Goal: Transaction & Acquisition: Purchase product/service

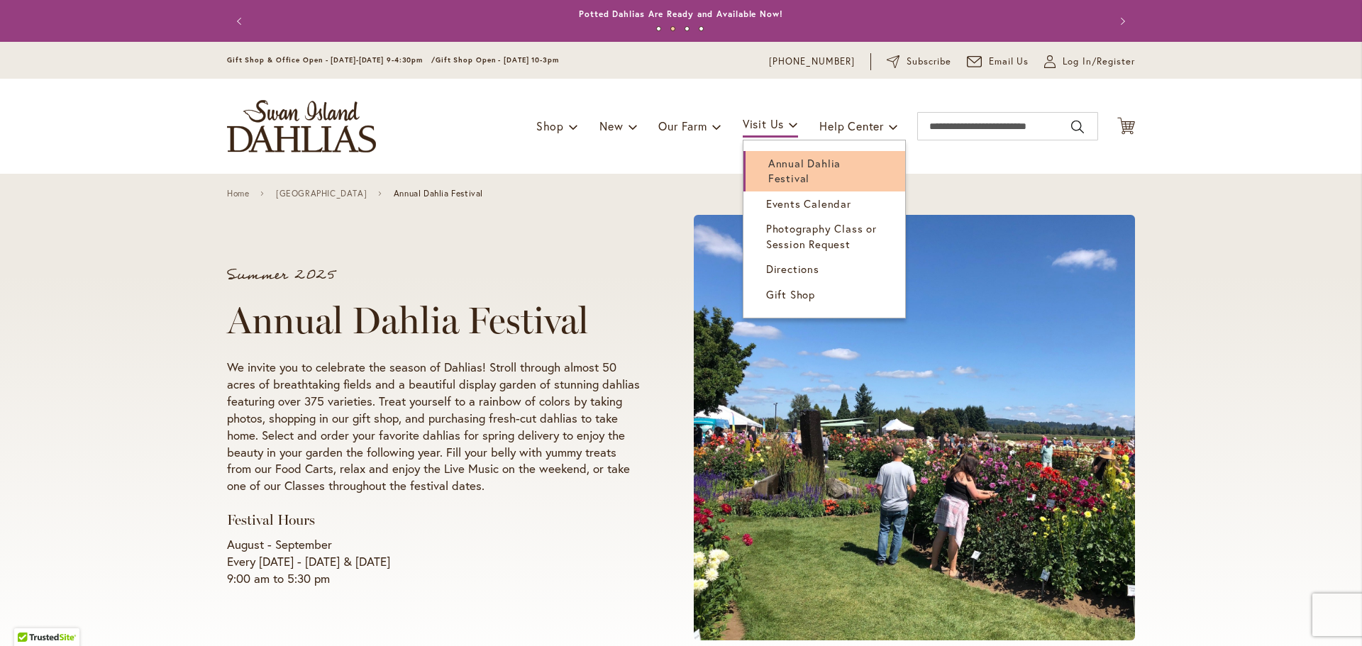
click at [768, 166] on span "Annual Dahlia Festival" at bounding box center [804, 170] width 72 height 29
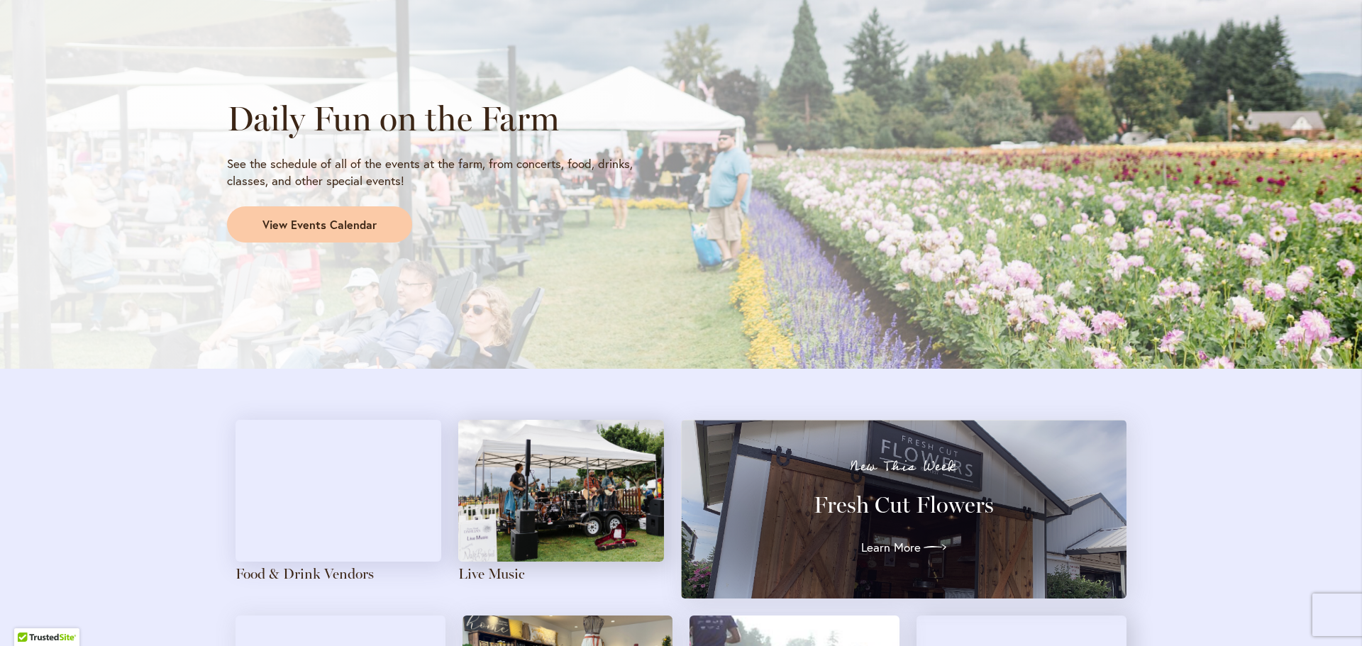
scroll to position [1277, 0]
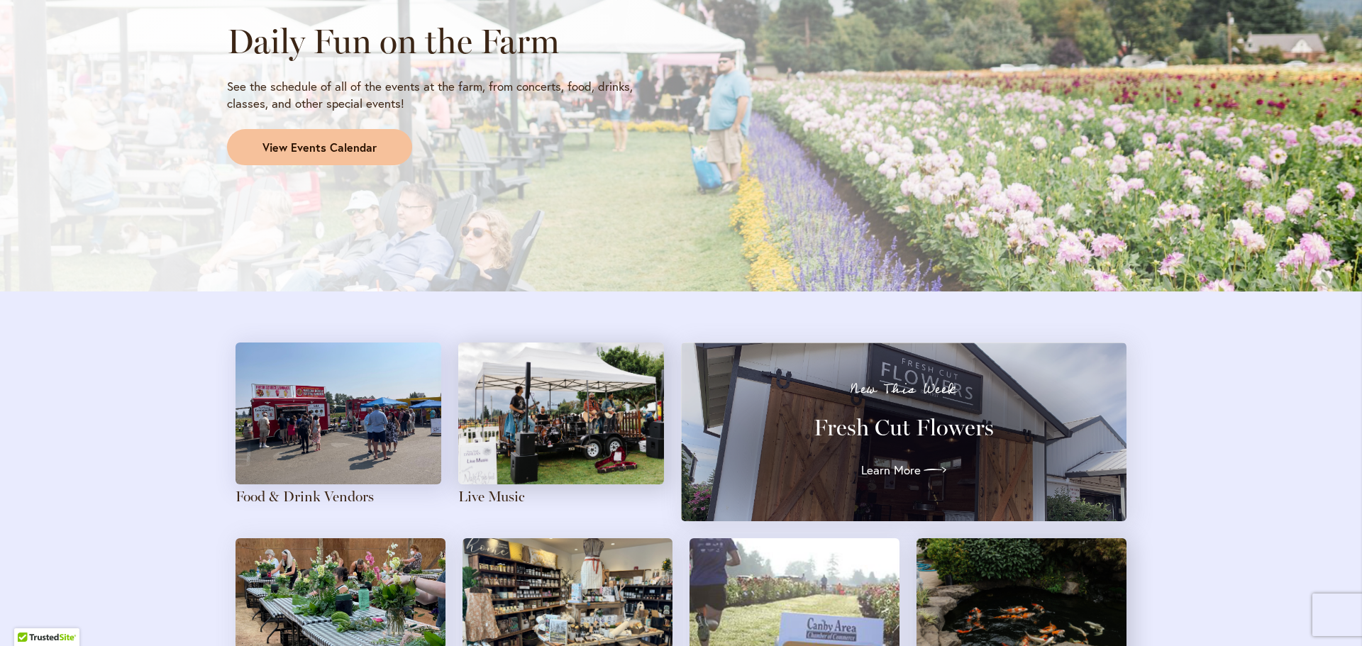
click at [297, 149] on span "View Events Calendar" at bounding box center [320, 148] width 114 height 16
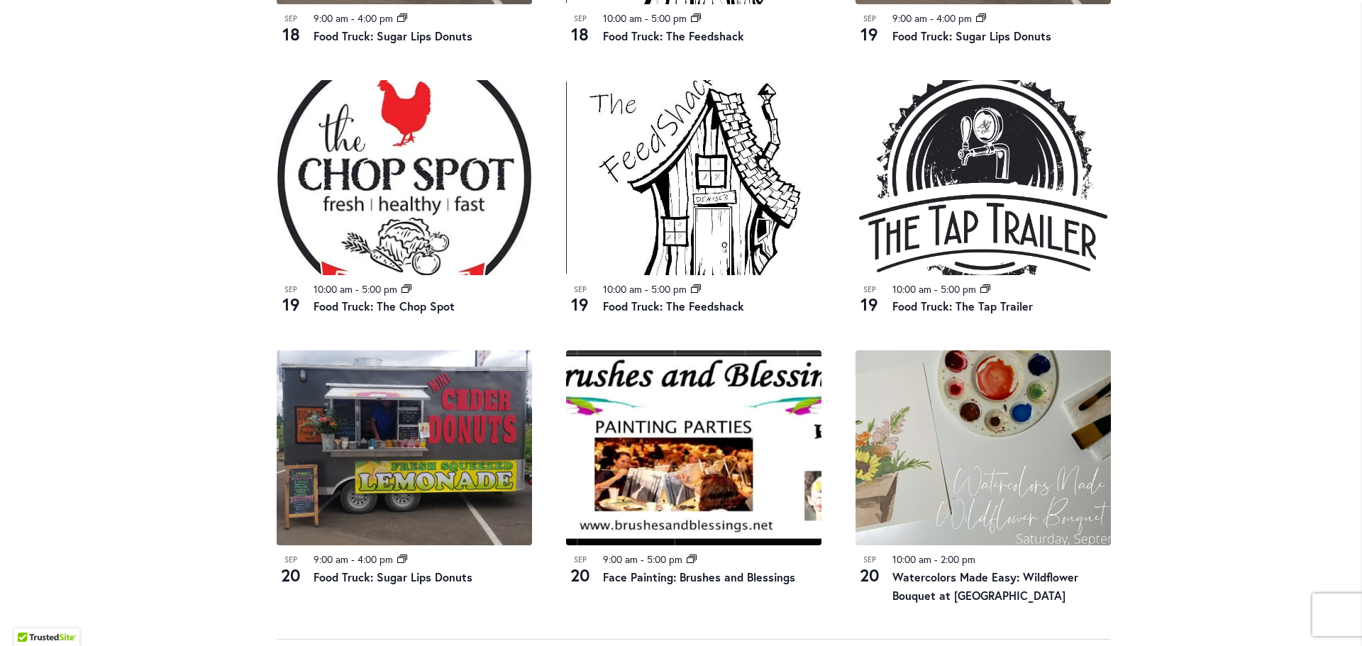
scroll to position [1348, 0]
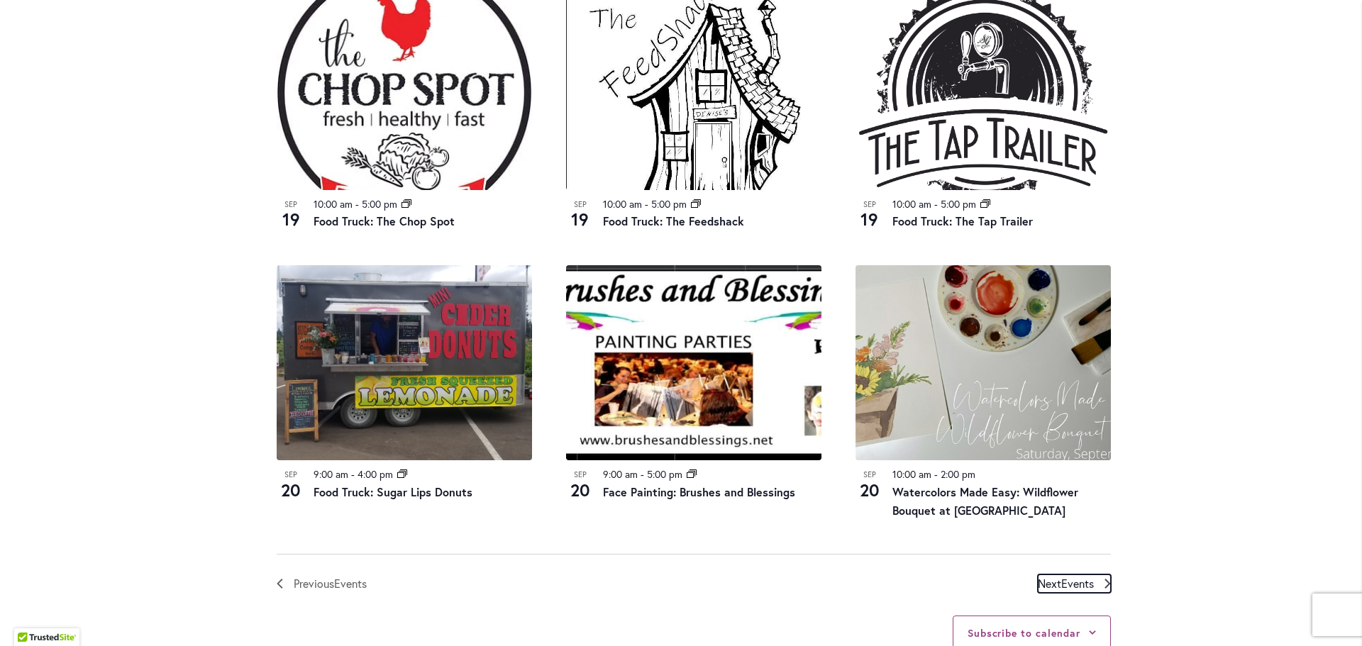
click at [1088, 585] on span "Events" at bounding box center [1077, 583] width 33 height 15
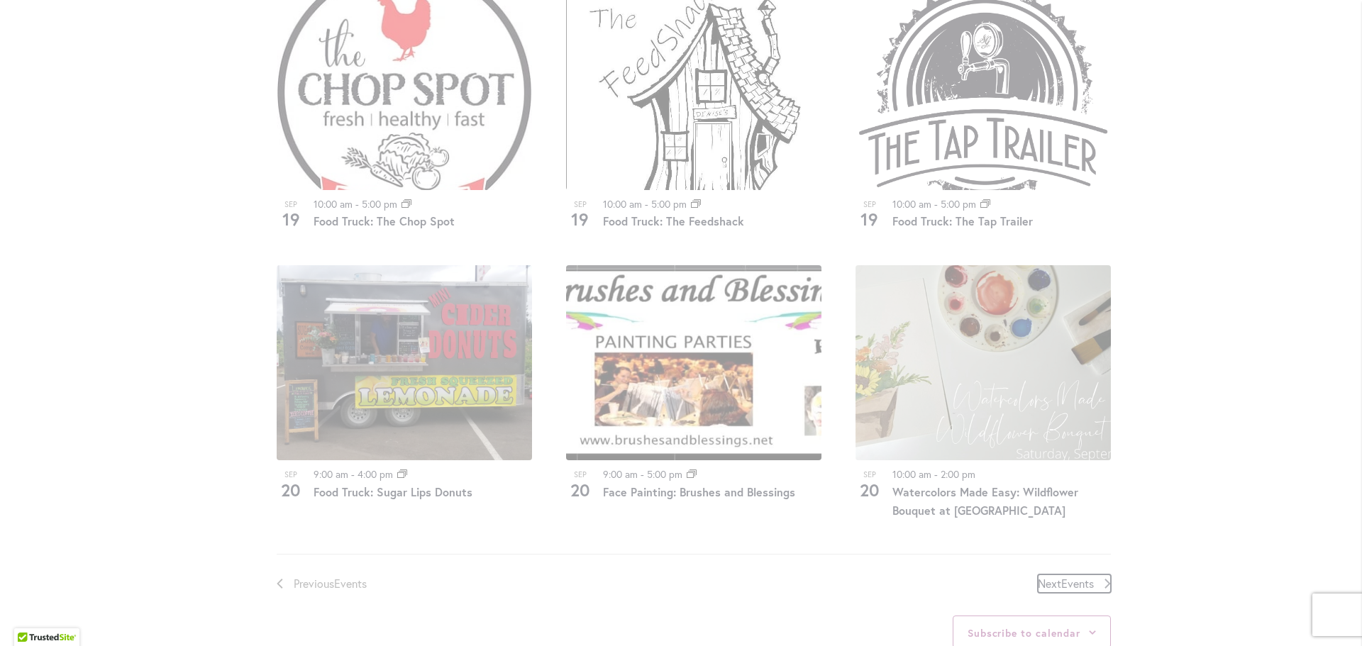
scroll to position [700, 0]
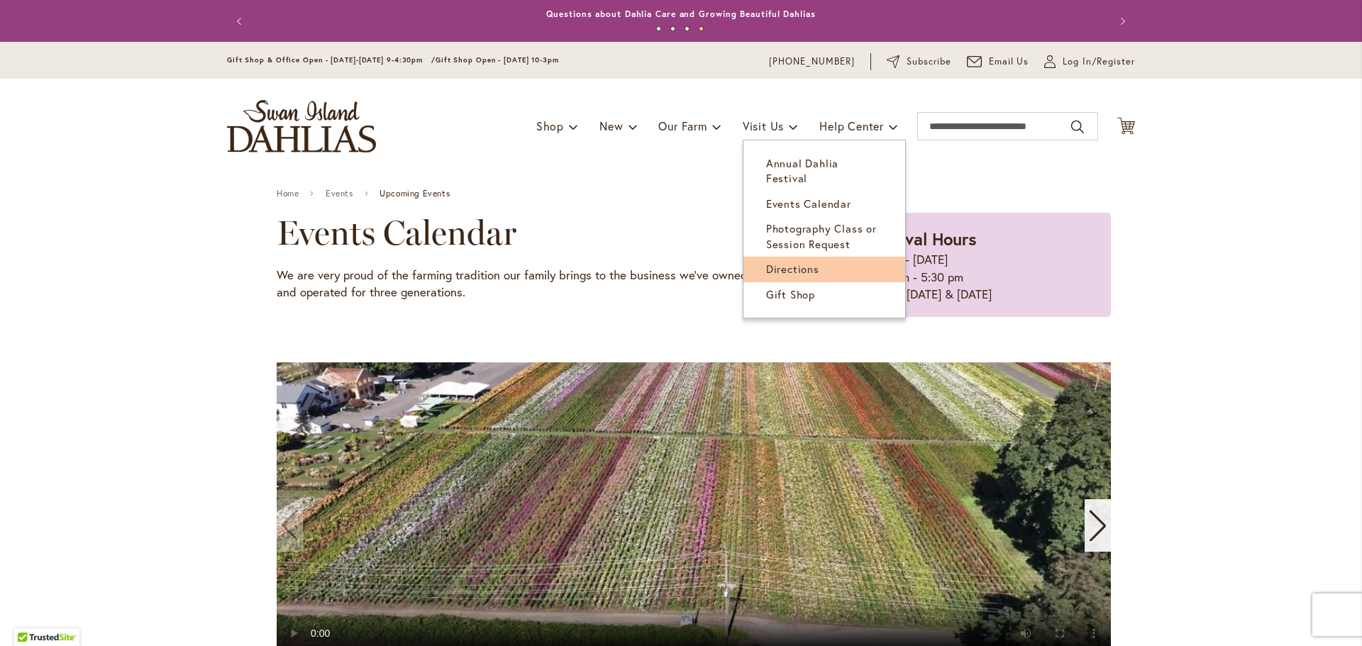
click at [774, 262] on span "Directions" at bounding box center [792, 269] width 53 height 14
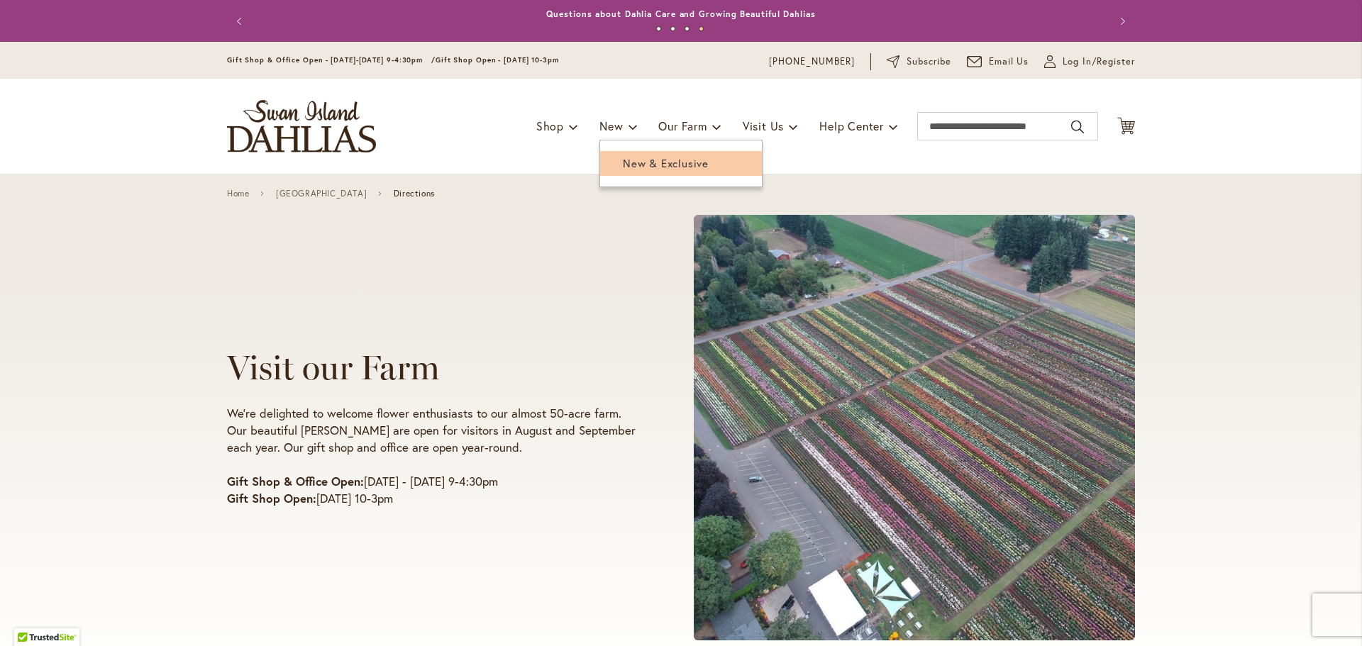
click at [623, 167] on span "New & Exclusive" at bounding box center [666, 163] width 86 height 14
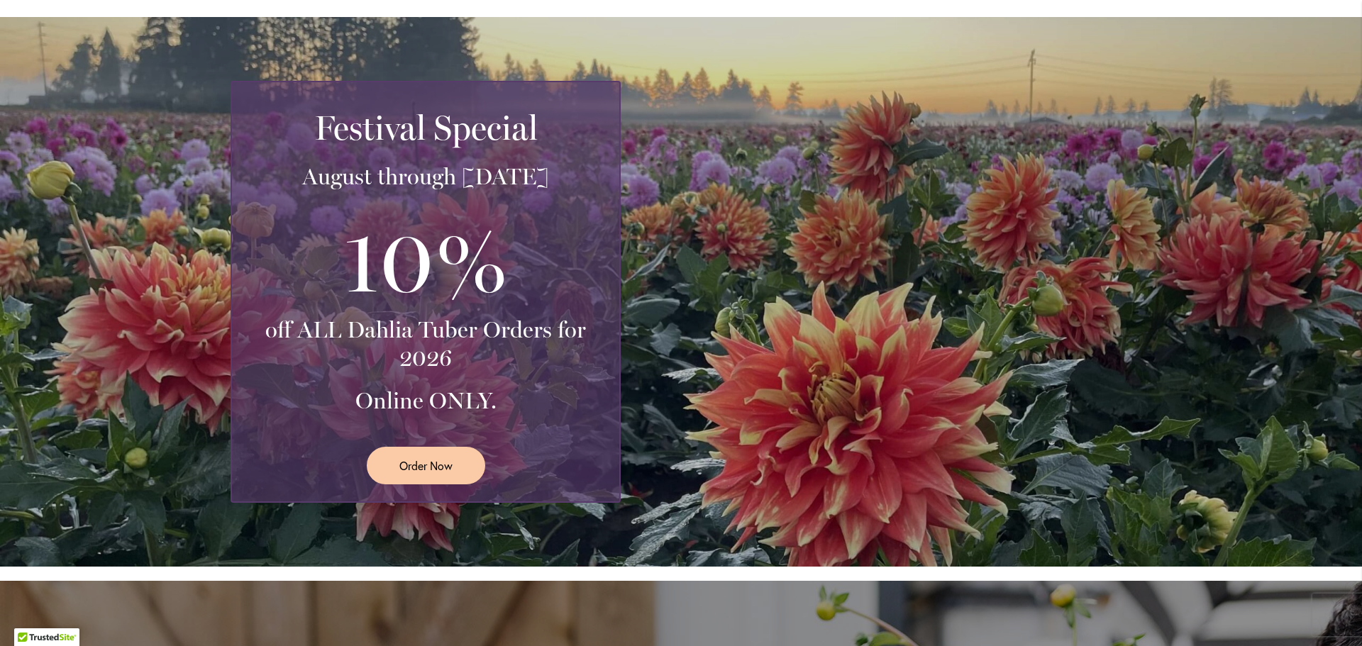
scroll to position [284, 0]
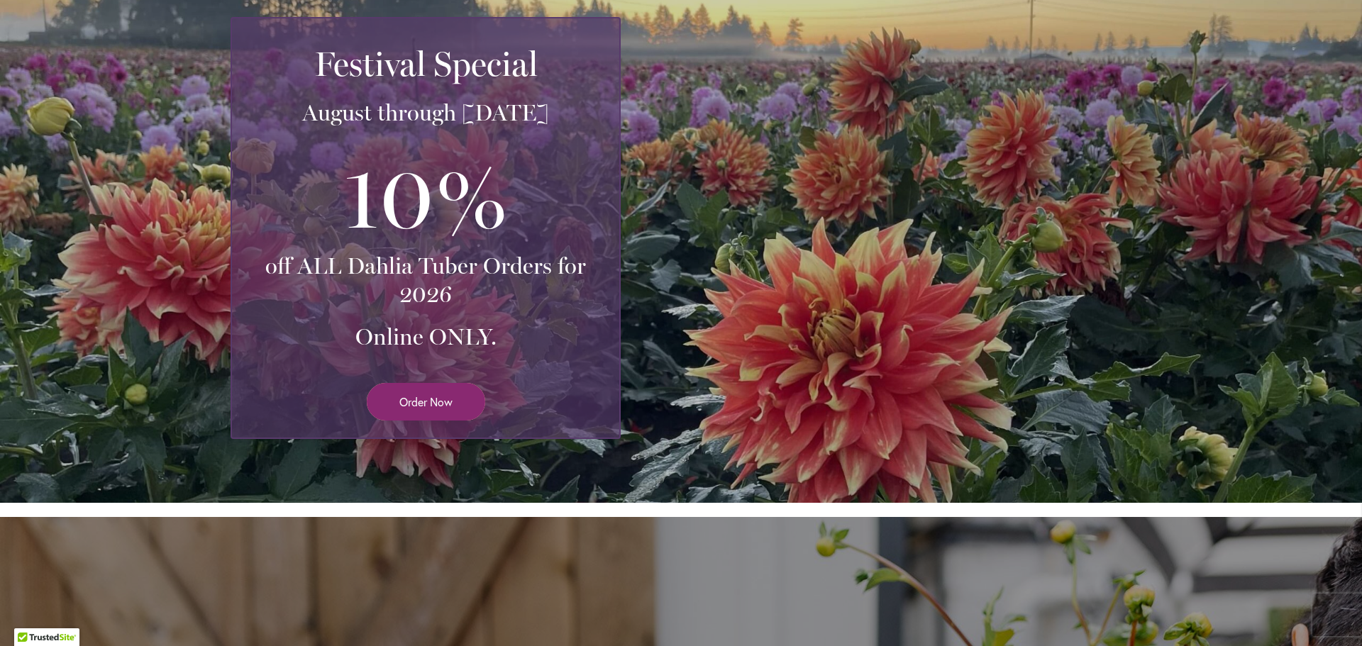
click at [406, 399] on span "Order Now" at bounding box center [425, 402] width 53 height 16
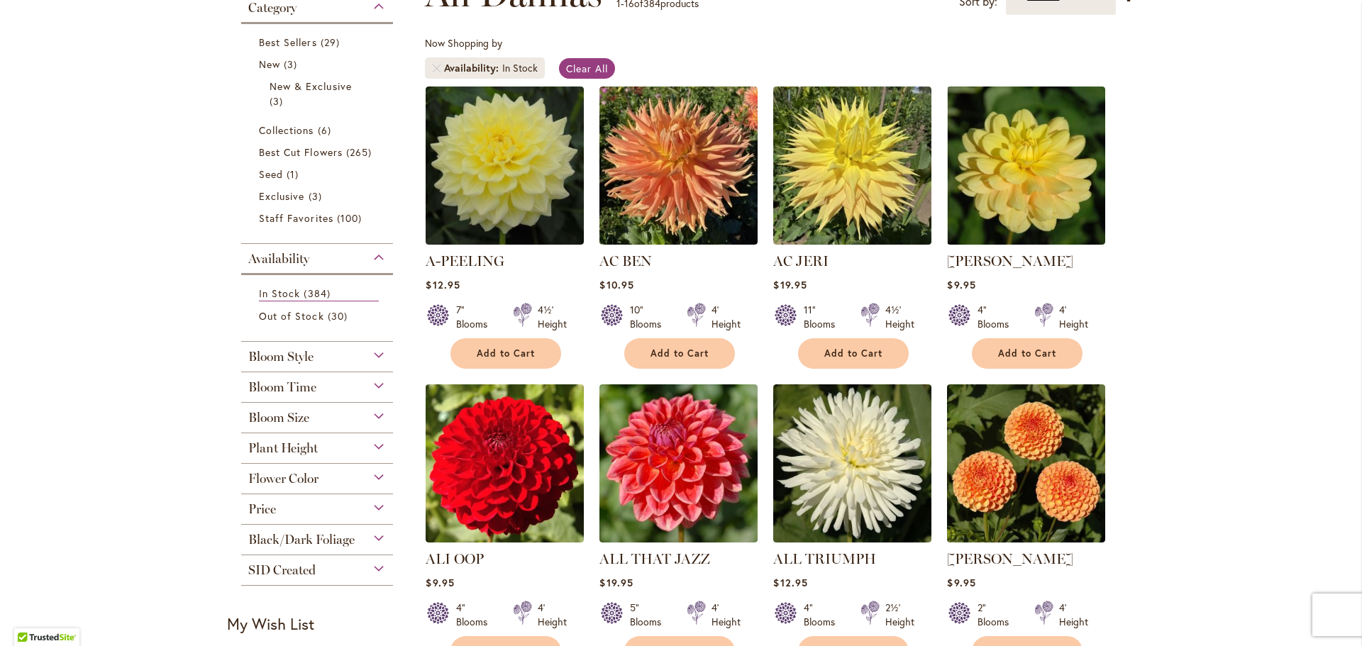
scroll to position [213, 0]
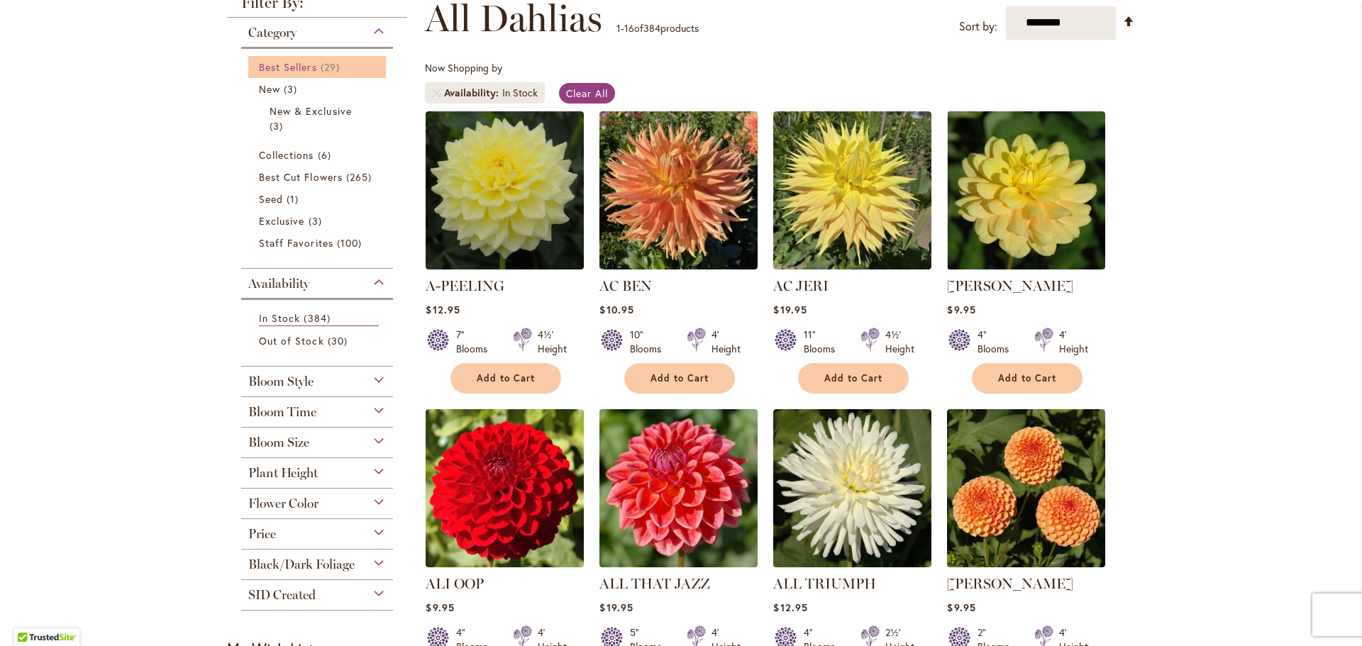
click at [314, 70] on link "Best Sellers 29 items" at bounding box center [319, 67] width 120 height 15
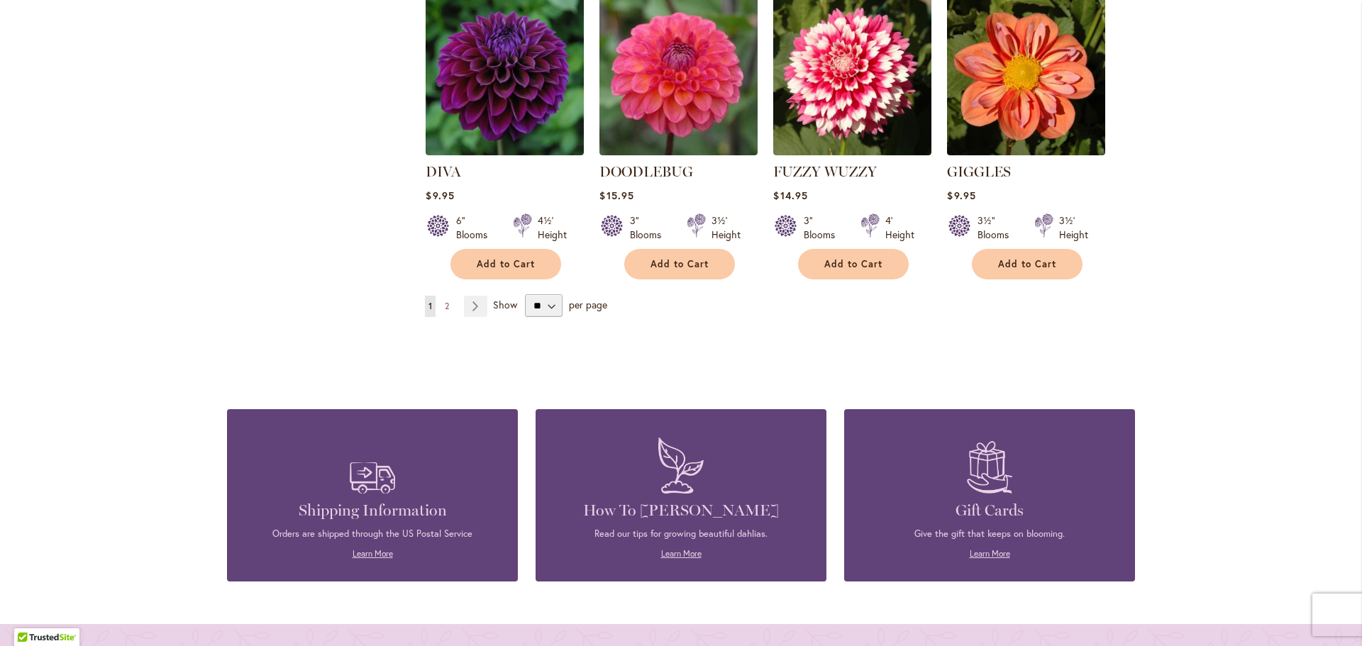
scroll to position [1206, 0]
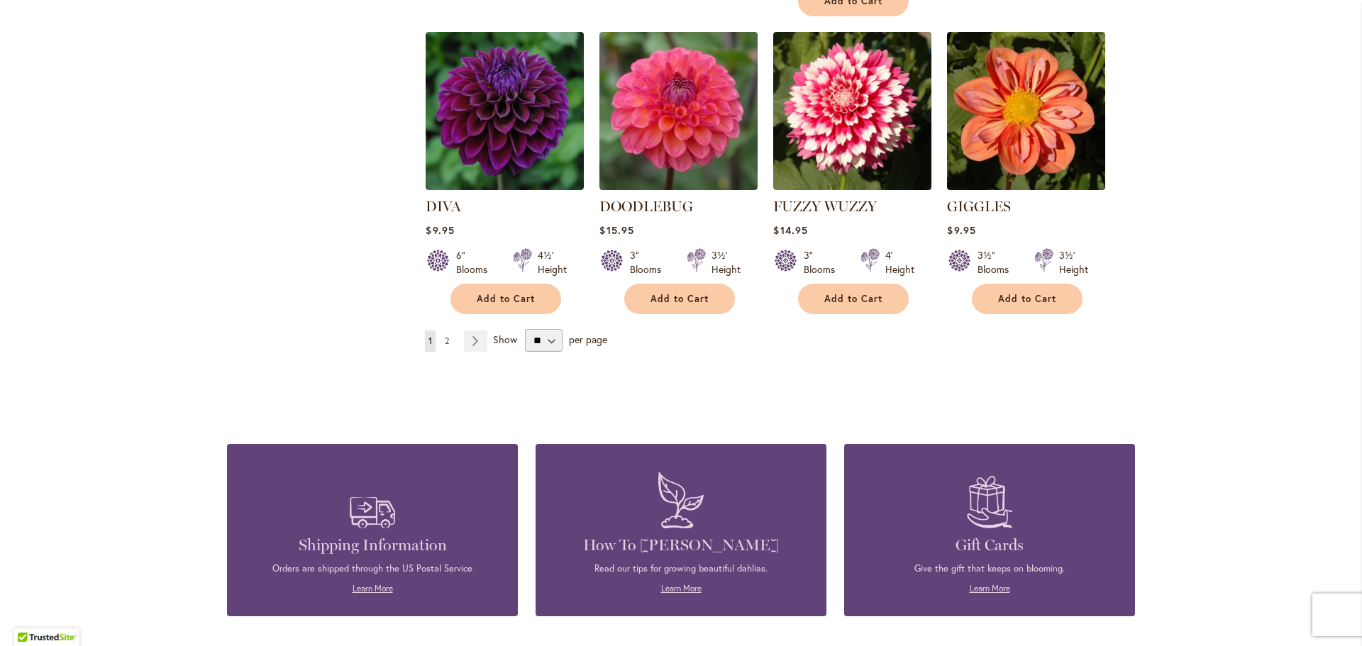
click at [445, 336] on span "2" at bounding box center [447, 341] width 4 height 11
